Goal: Task Accomplishment & Management: Manage account settings

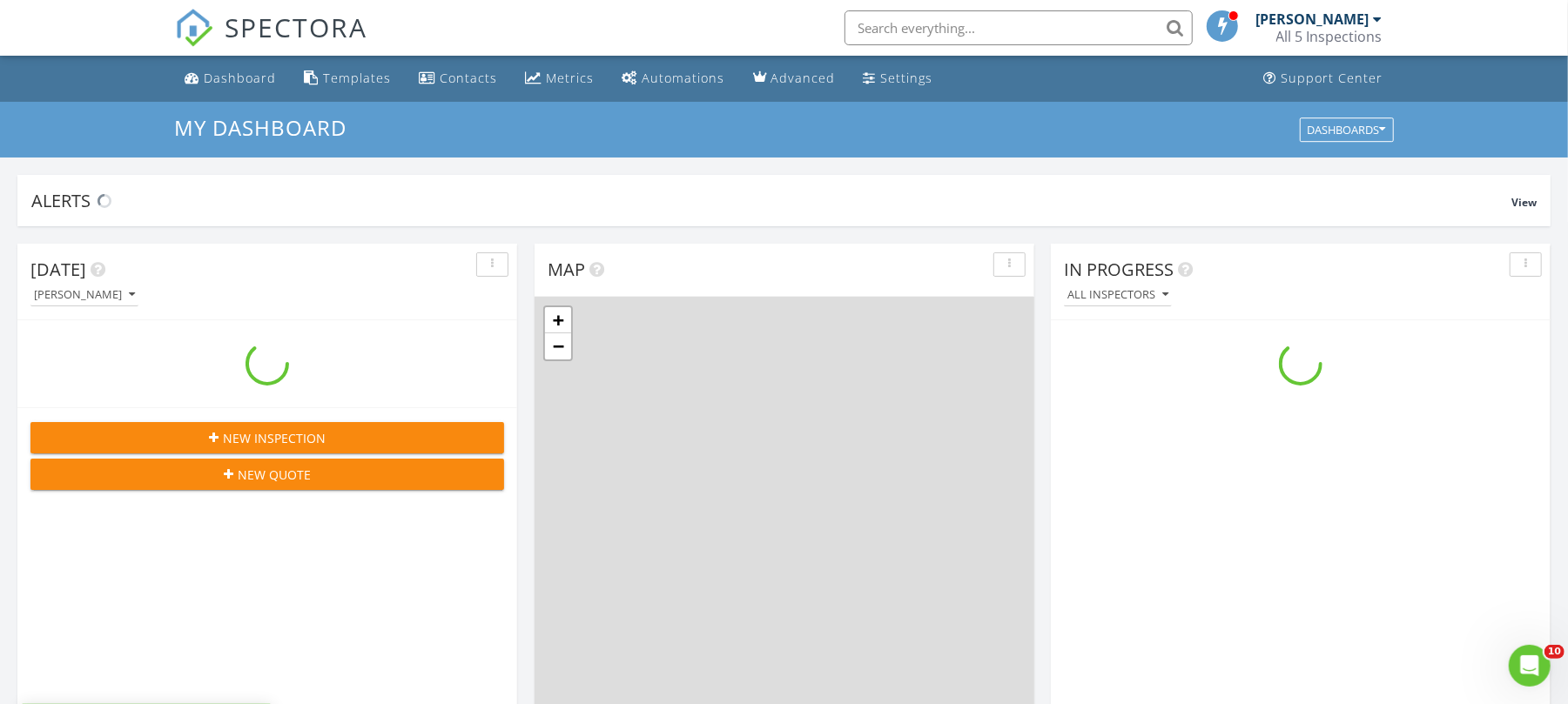
scroll to position [1620, 1603]
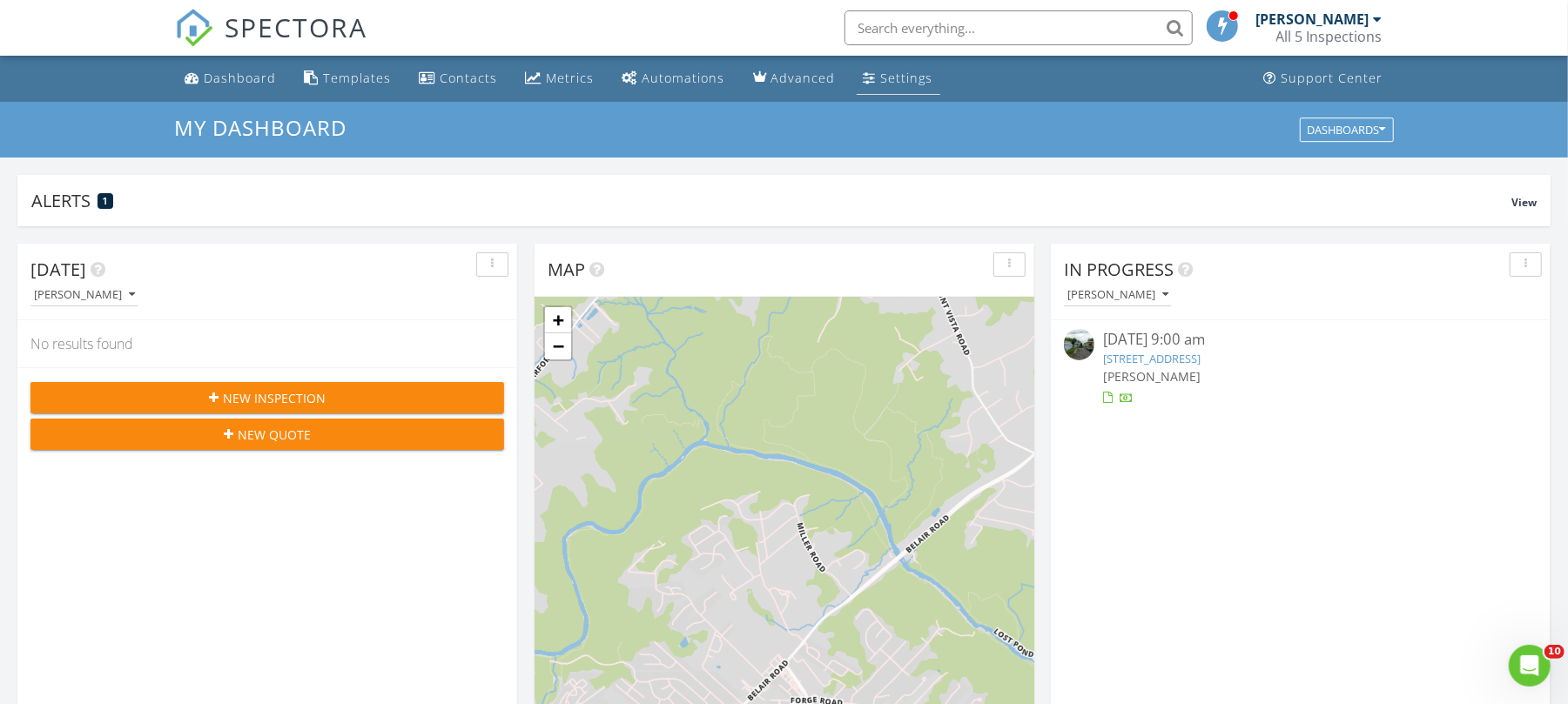
click at [881, 78] on div "Settings" at bounding box center [907, 78] width 52 height 17
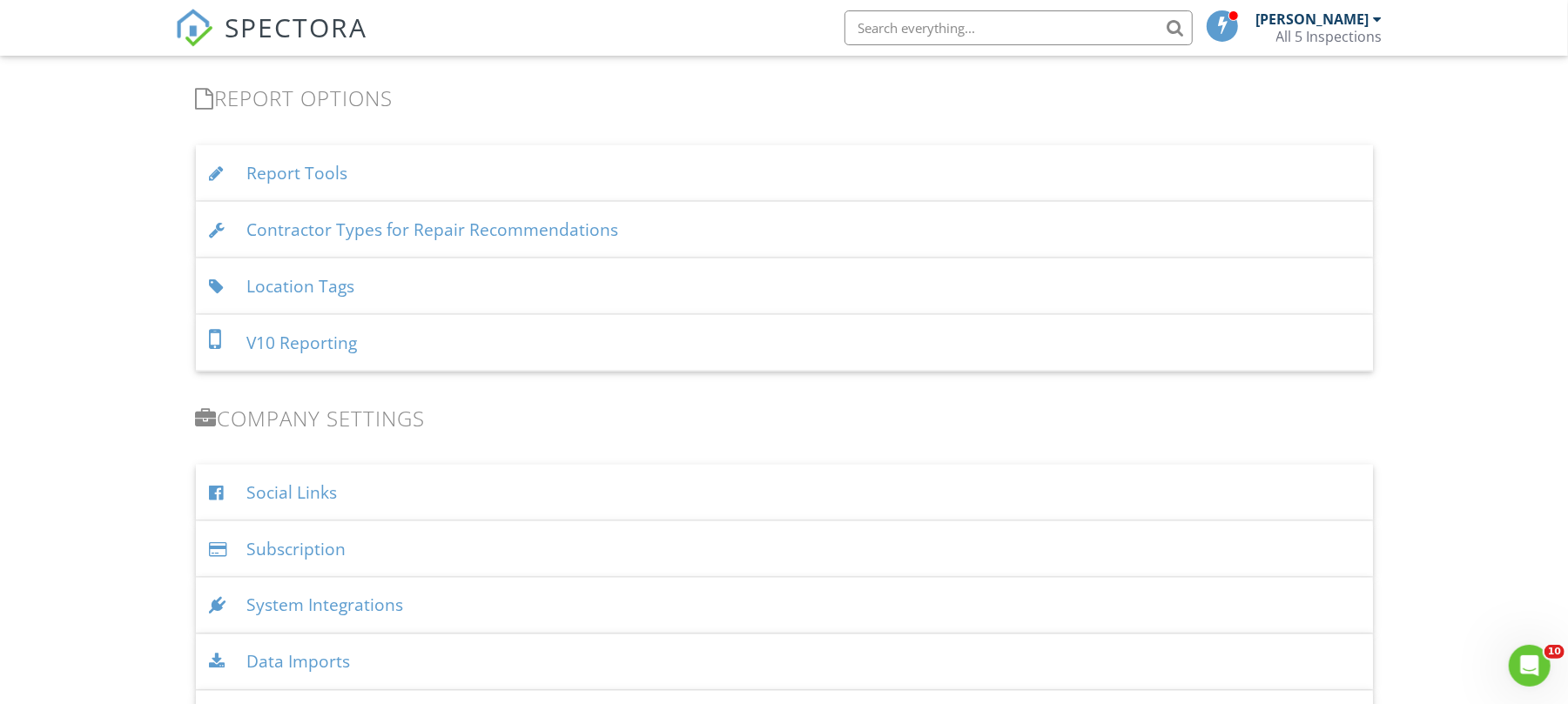
scroll to position [1780, 0]
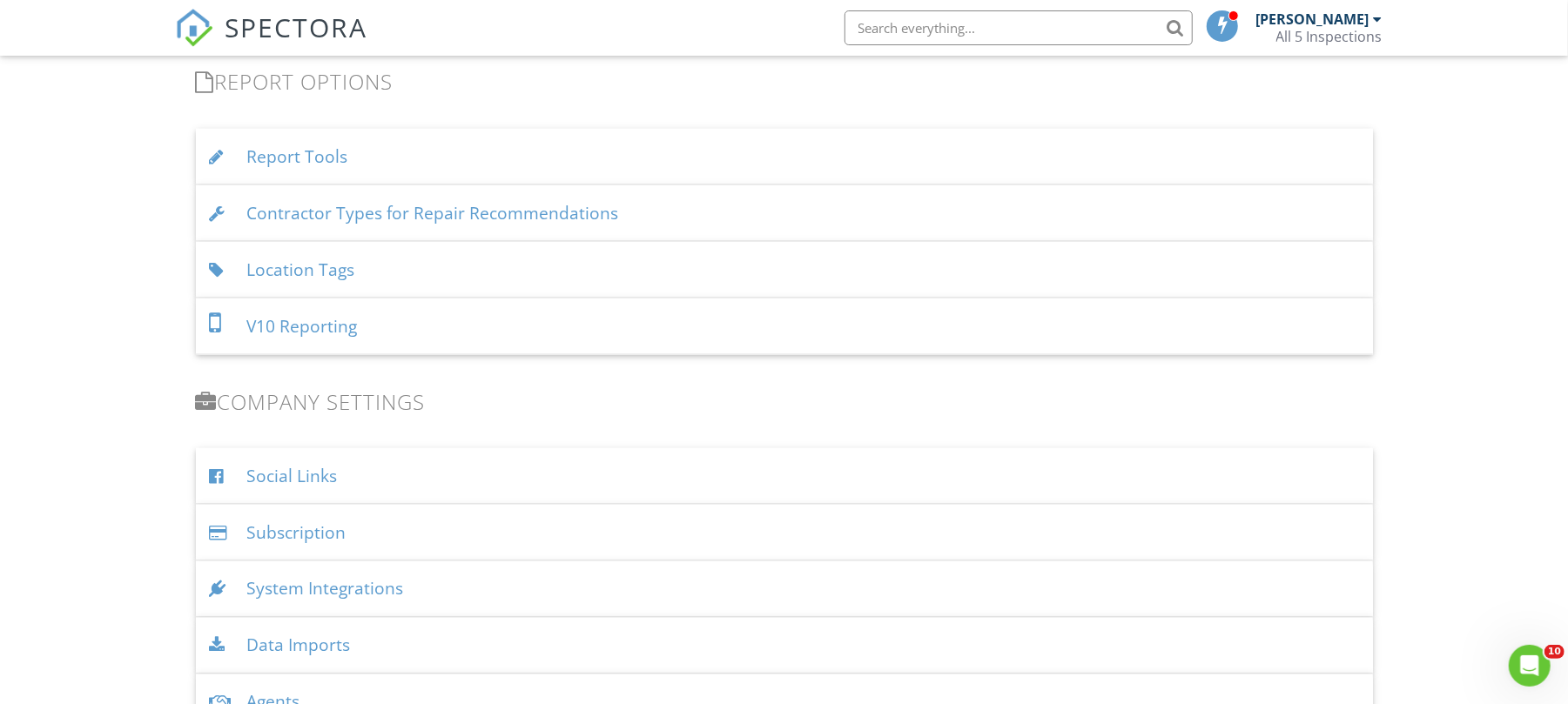
click at [307, 150] on div "Report Tools" at bounding box center [784, 157] width 1177 height 57
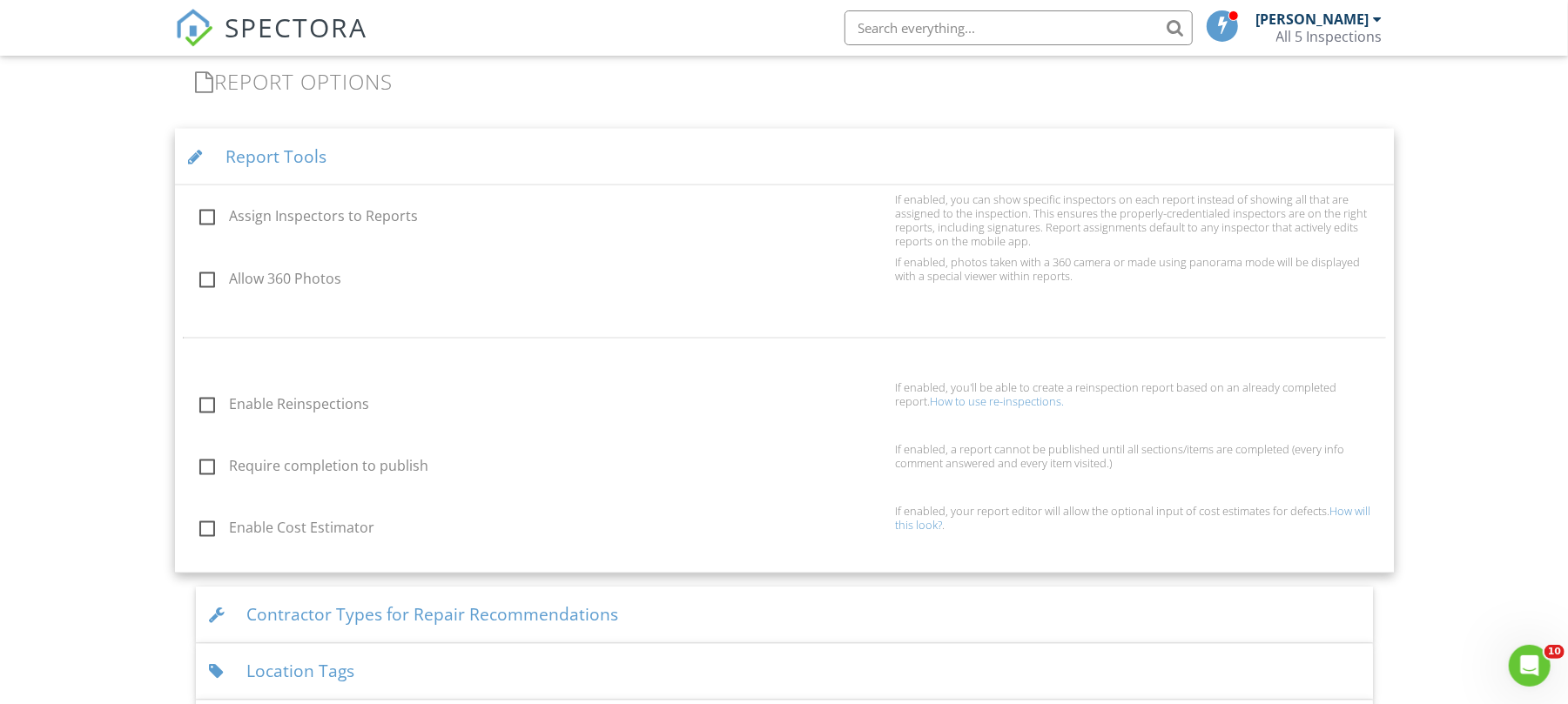
click at [211, 411] on label "Enable Reinspections" at bounding box center [542, 406] width 686 height 21
click at [201, 411] on input "Enable Reinspections" at bounding box center [194, 407] width 11 height 11
checkbox input "true"
click at [994, 401] on link "How to use re-inspections." at bounding box center [998, 401] width 134 height 16
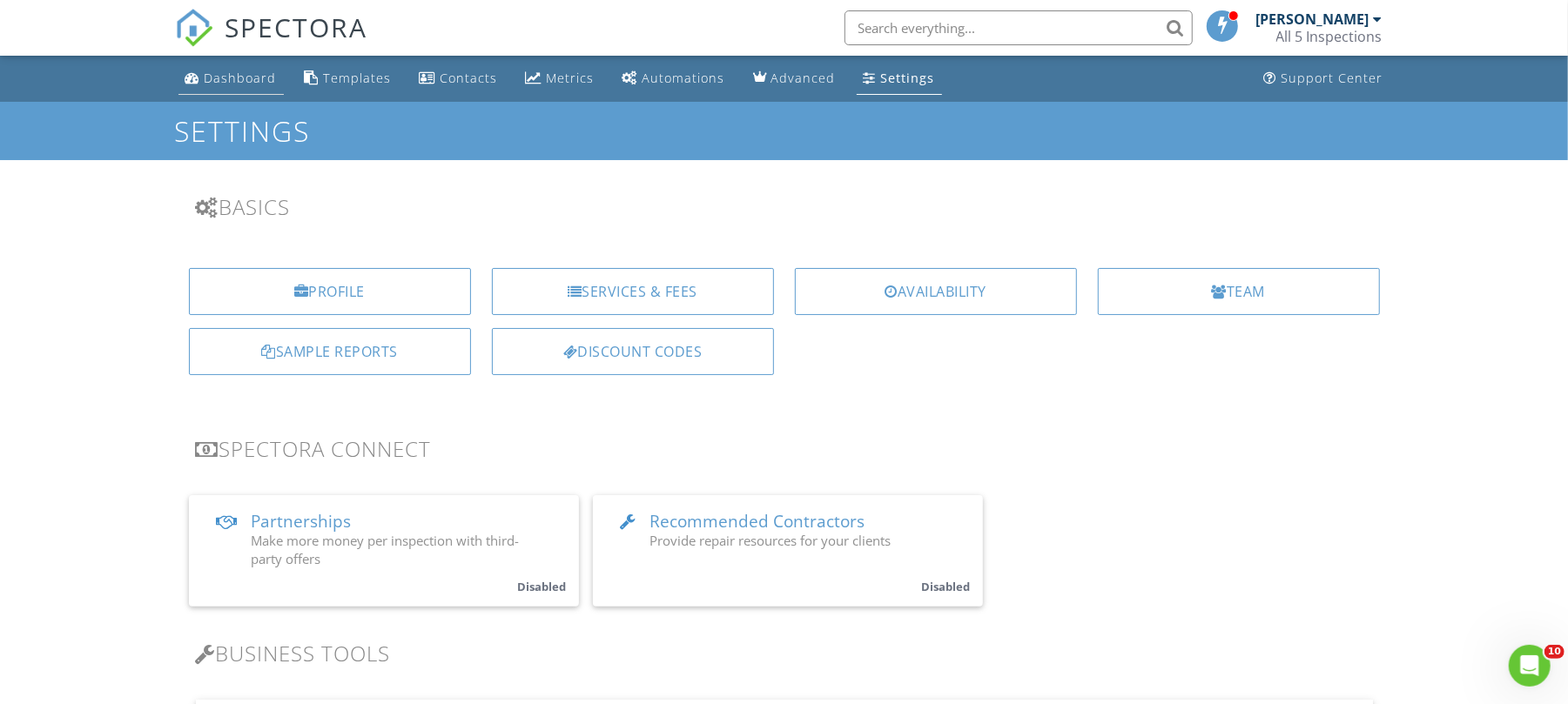
click at [211, 87] on link "Dashboard" at bounding box center [230, 78] width 105 height 33
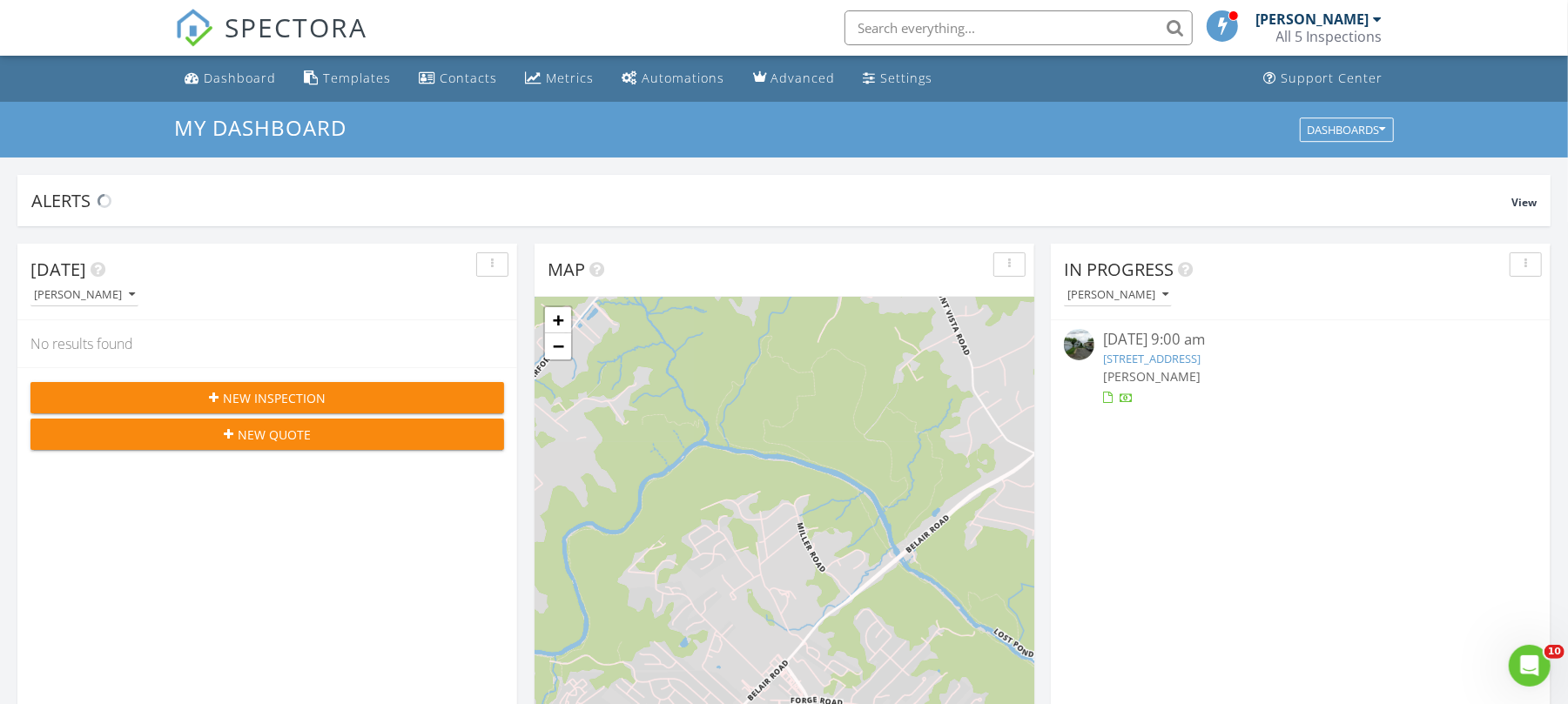
scroll to position [1620, 1603]
click at [224, 71] on div "Dashboard" at bounding box center [241, 78] width 72 height 17
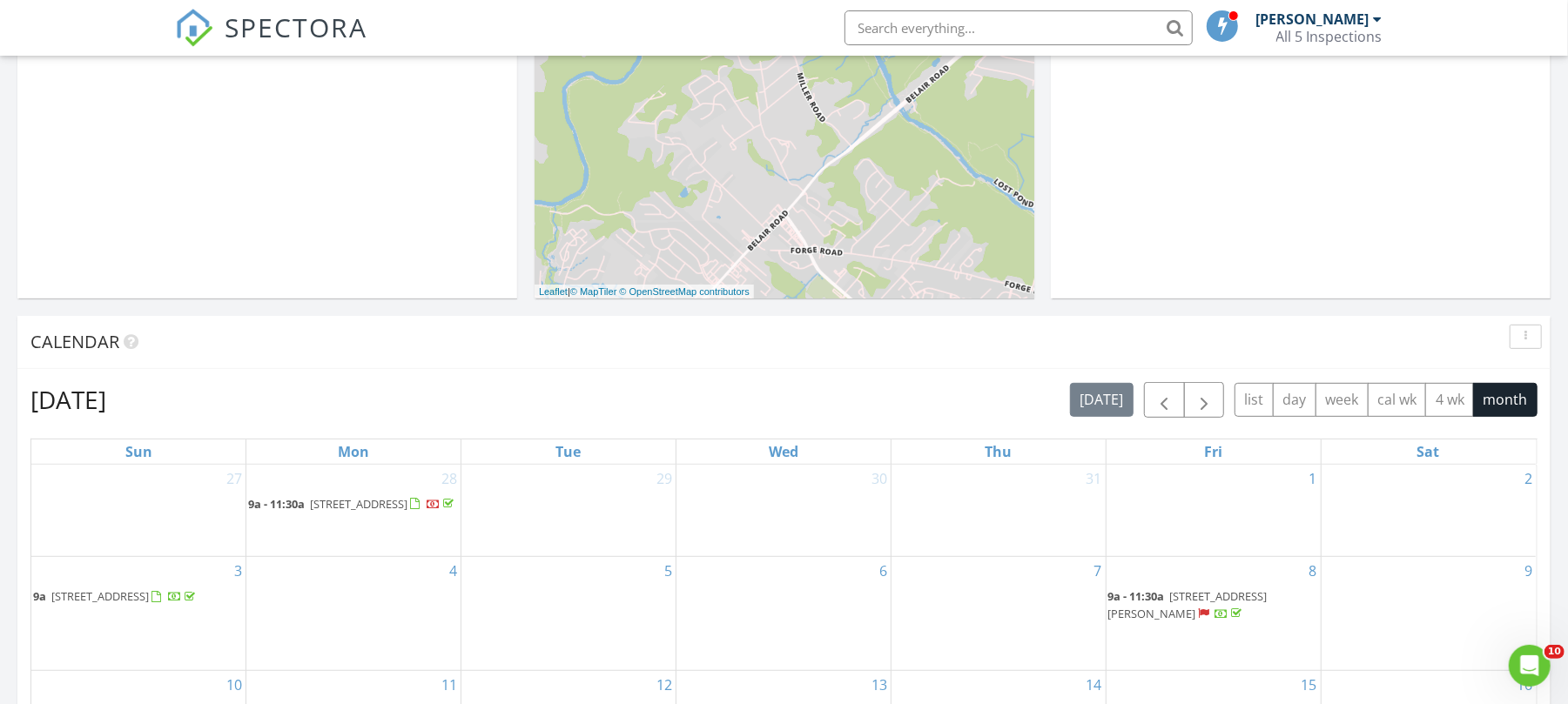
scroll to position [541, 0]
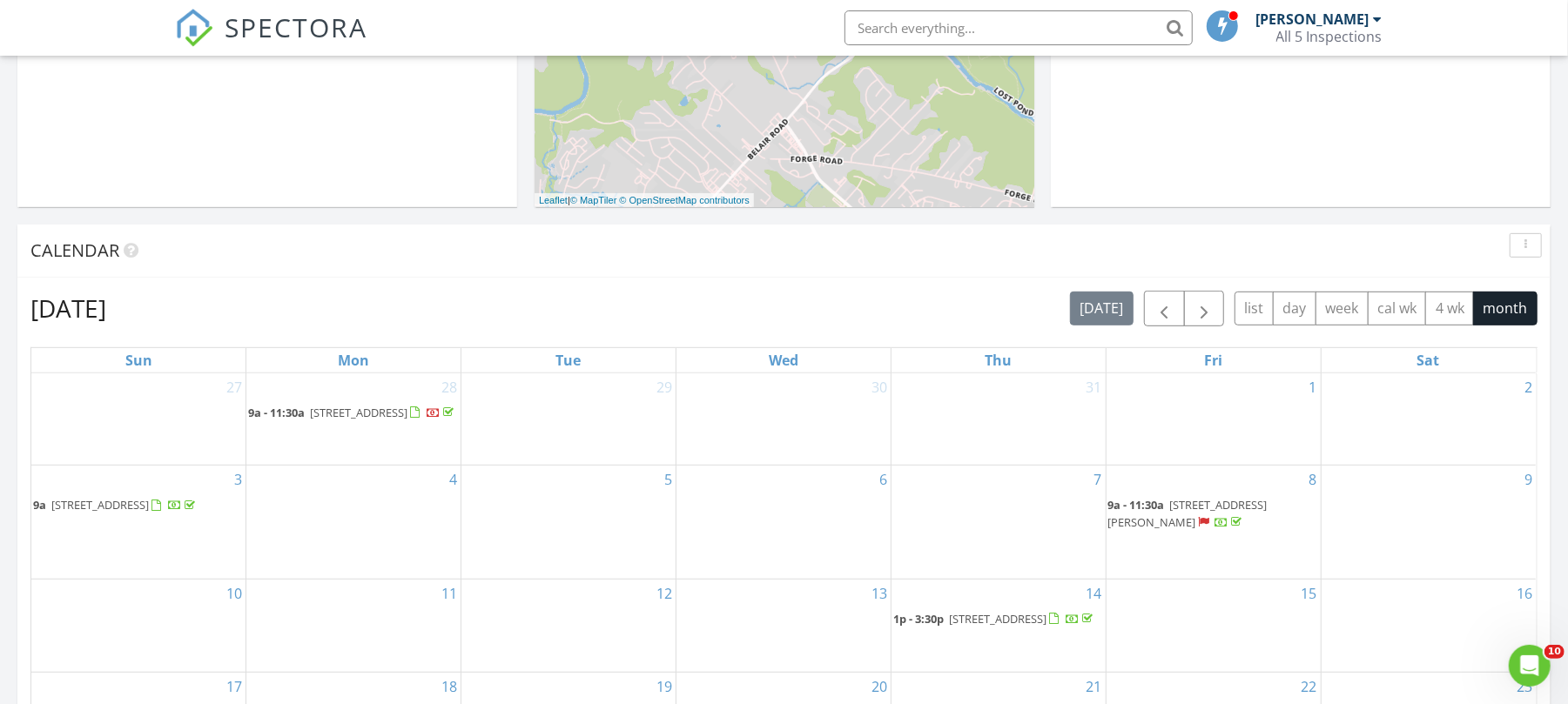
click at [363, 388] on div "28 9a - 11:30a 515 Freys Rd, Edgewood 21040" at bounding box center [353, 419] width 215 height 92
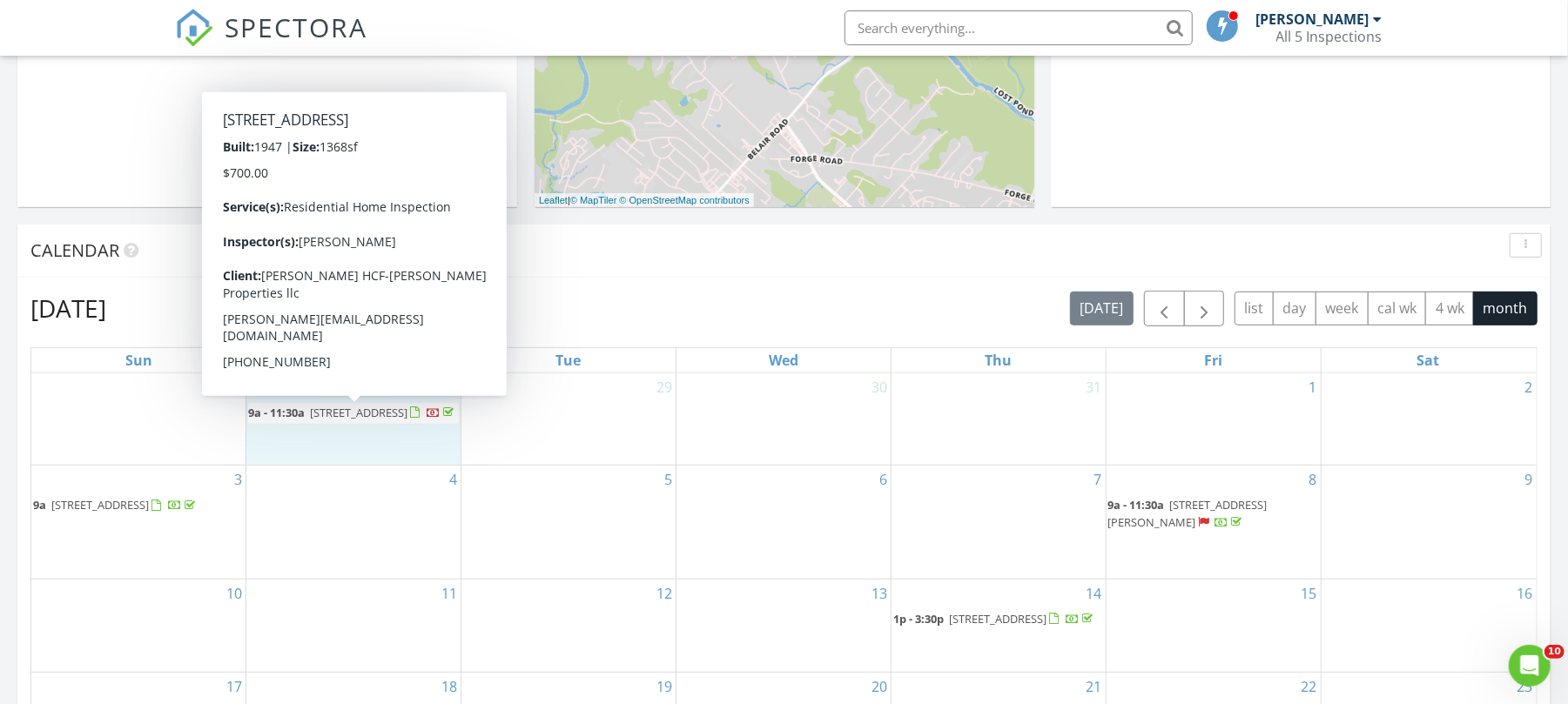
click at [359, 411] on span "[STREET_ADDRESS]" at bounding box center [359, 412] width 98 height 16
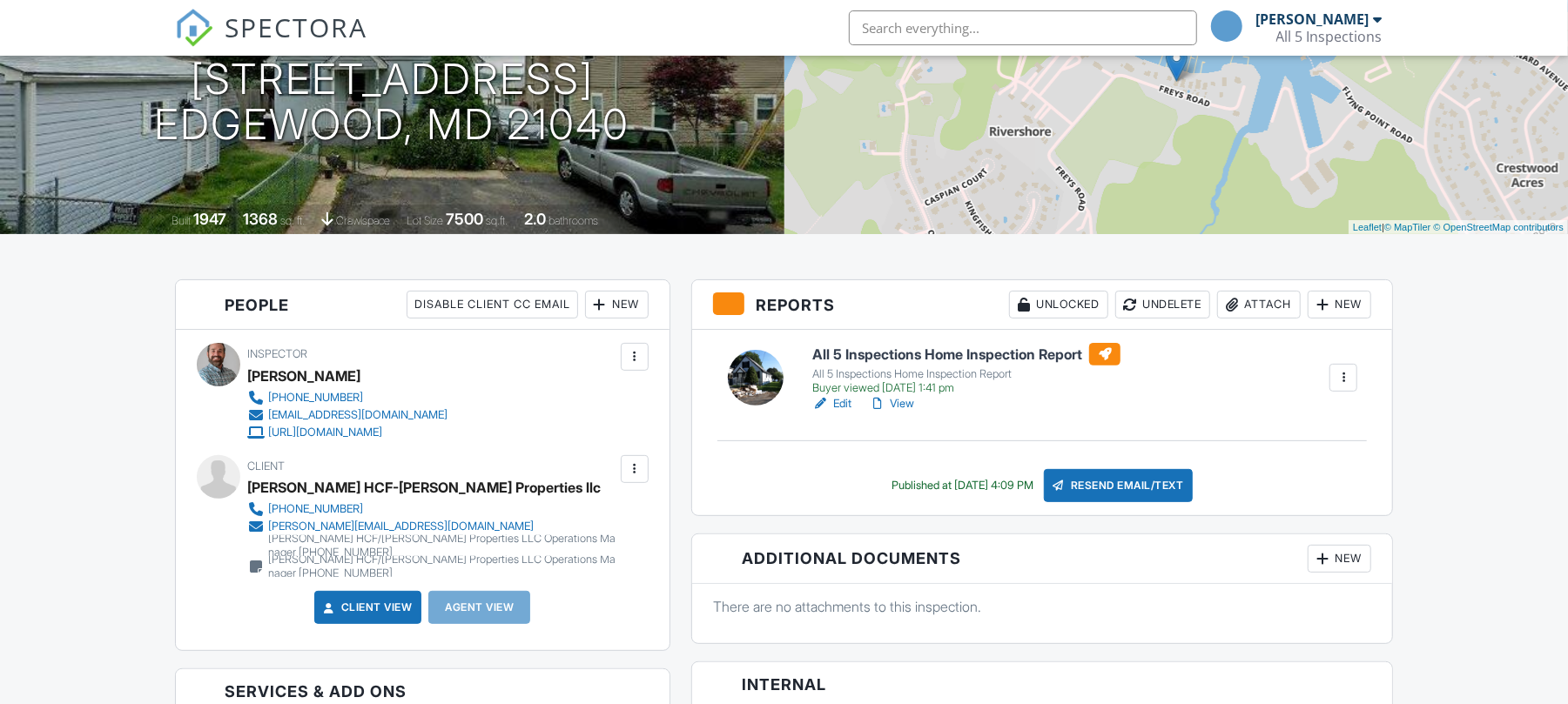
scroll to position [231, 0]
click at [1346, 371] on div at bounding box center [1343, 376] width 18 height 18
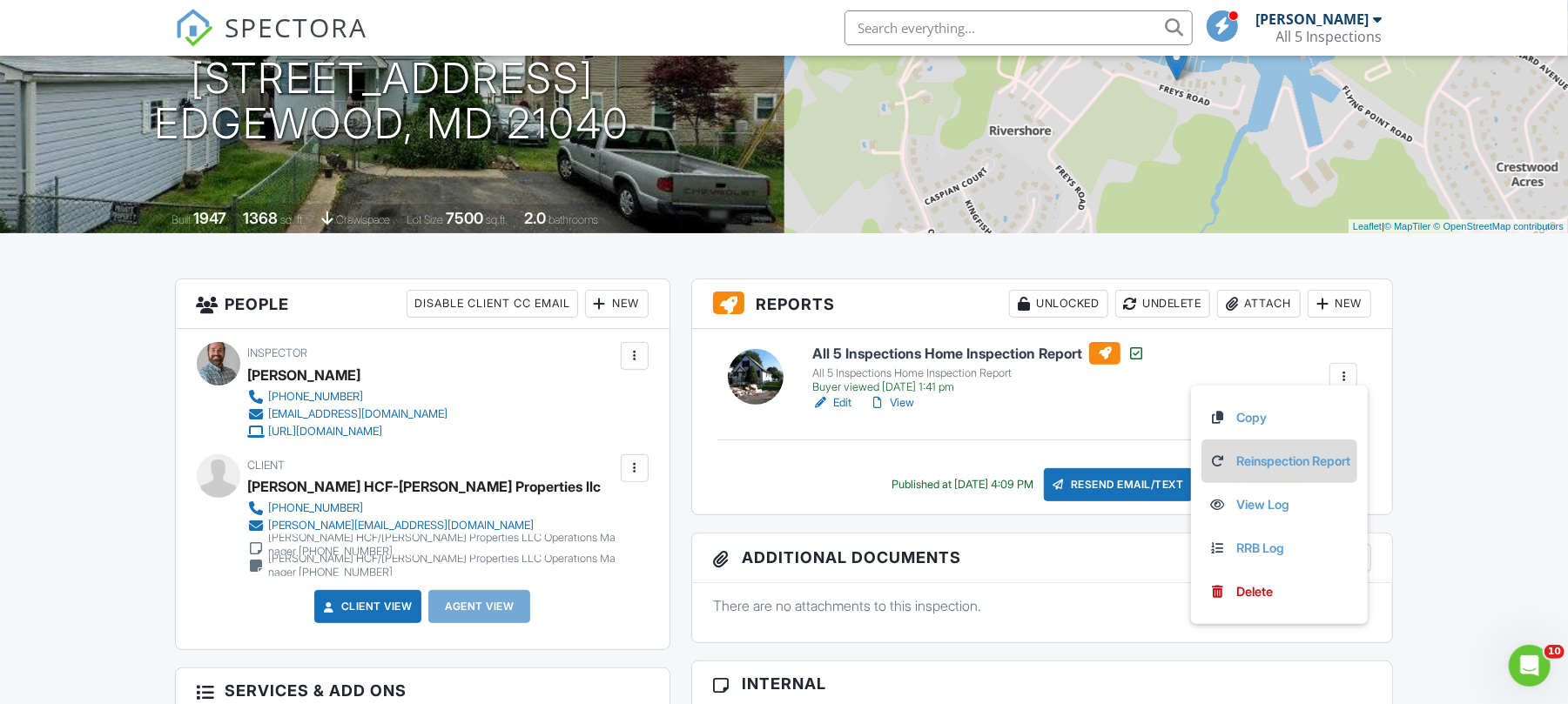
scroll to position [0, 0]
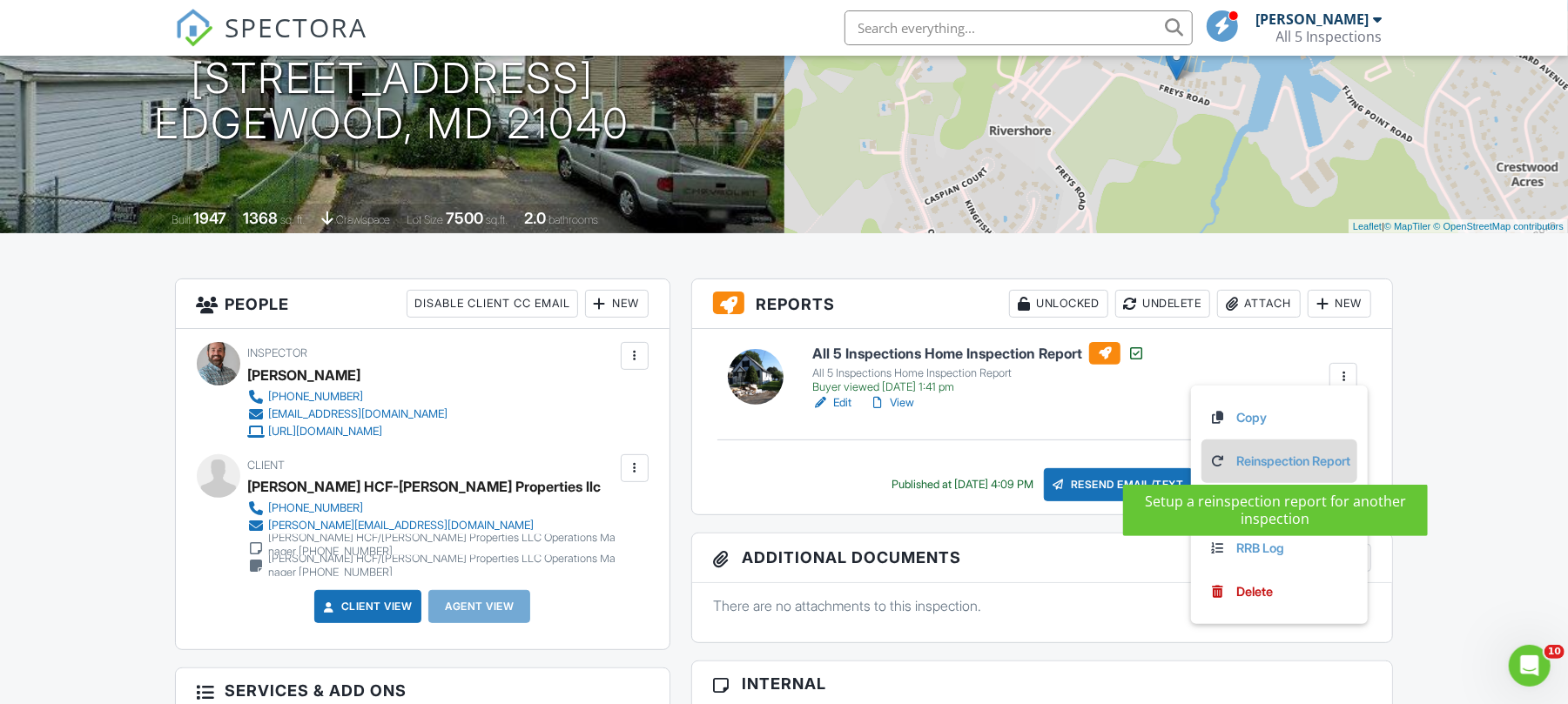
click at [1313, 462] on link "Reinspection Report" at bounding box center [1279, 461] width 142 height 20
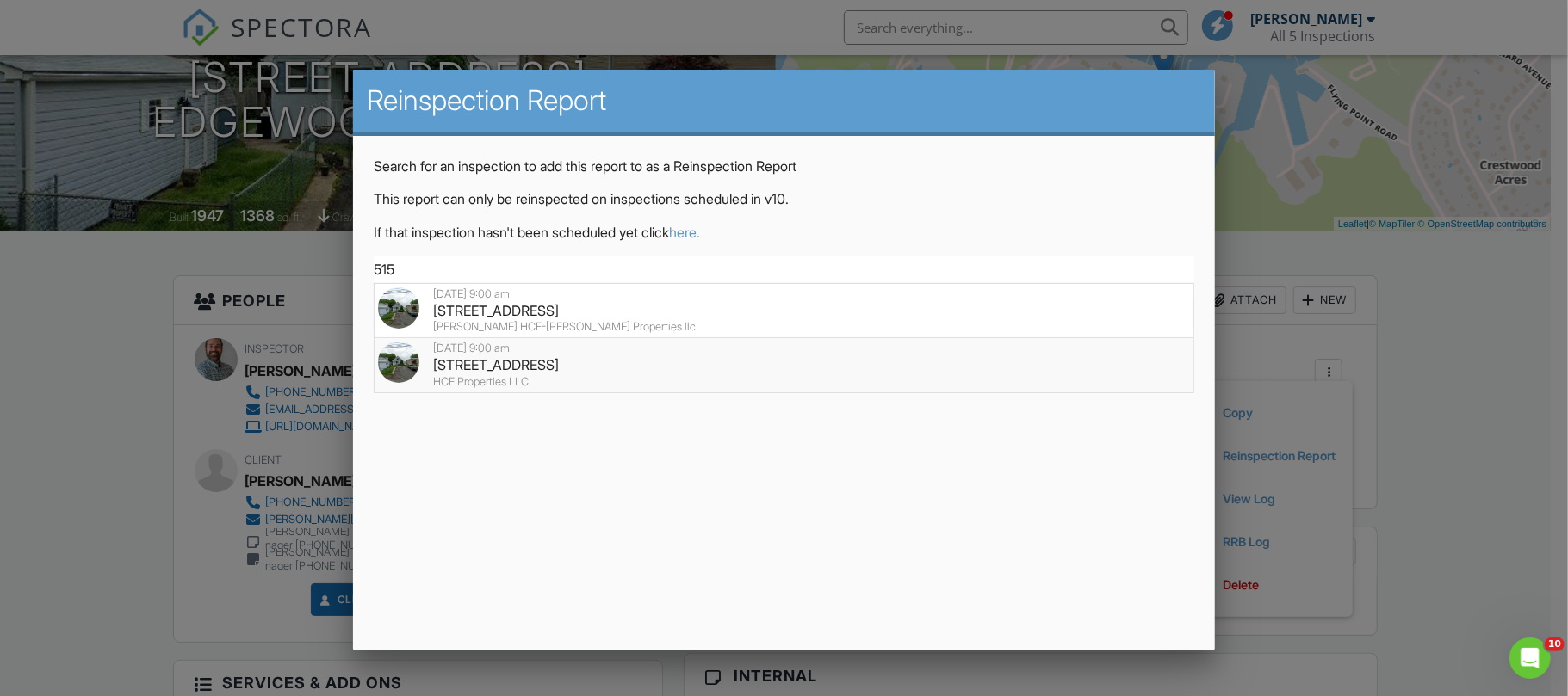
click at [473, 365] on div "515 Freys Rd, Edgewood, MD 21040" at bounding box center [784, 365] width 813 height 19
type input "515 Freys Rd, Edgewood, MD 21040"
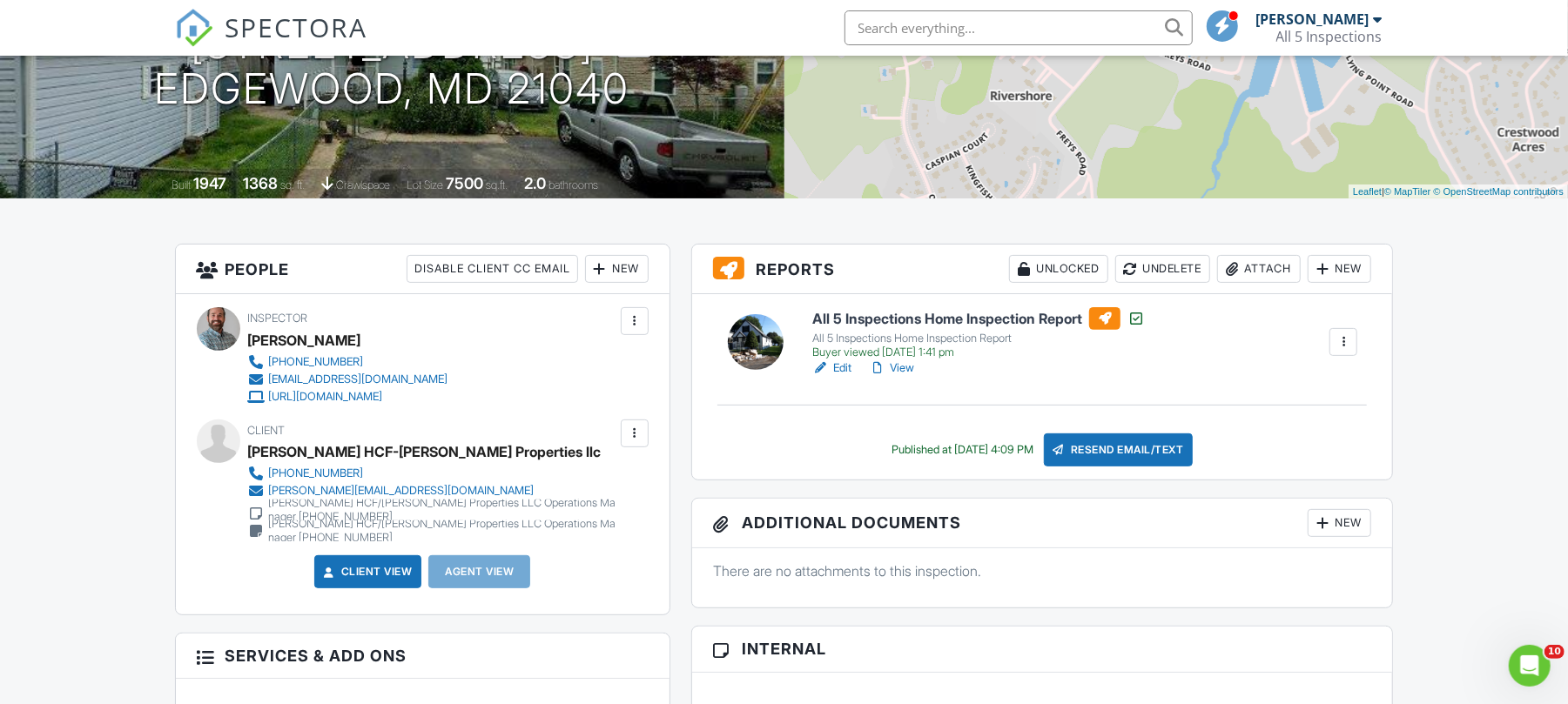
scroll to position [193, 0]
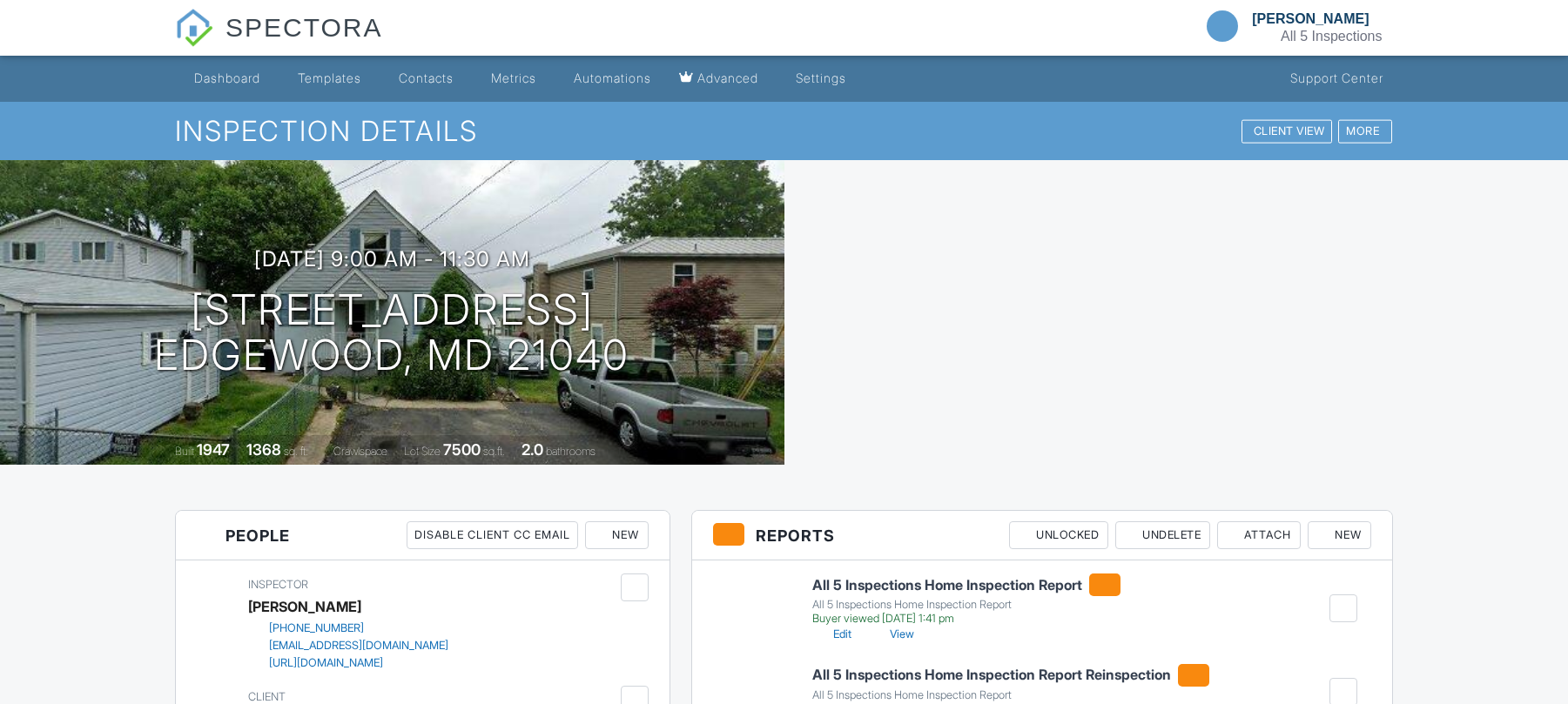
scroll to position [193, 0]
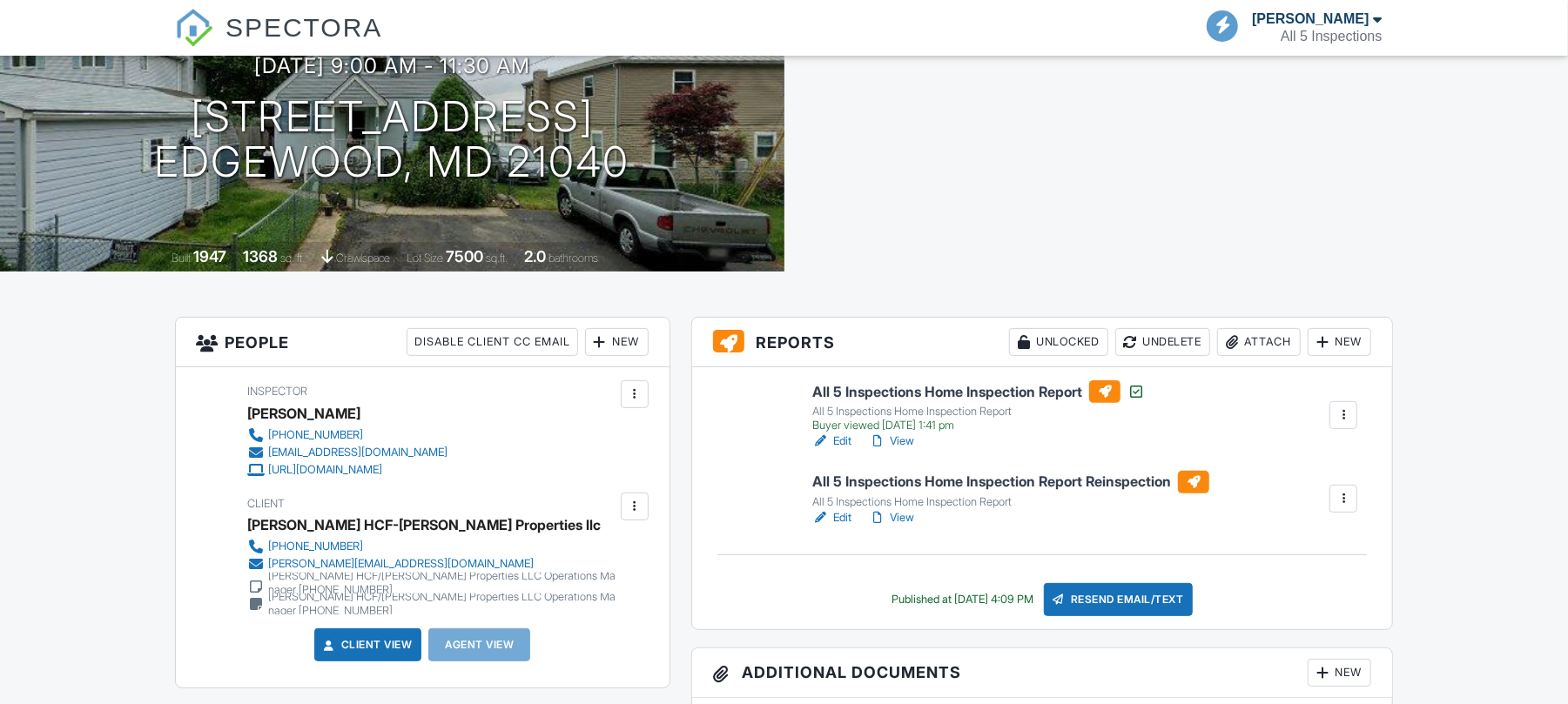
click at [907, 480] on h6 "All 5 Inspections Home Inspection Report Reinspection" at bounding box center [1010, 482] width 397 height 22
